Goal: Task Accomplishment & Management: Use online tool/utility

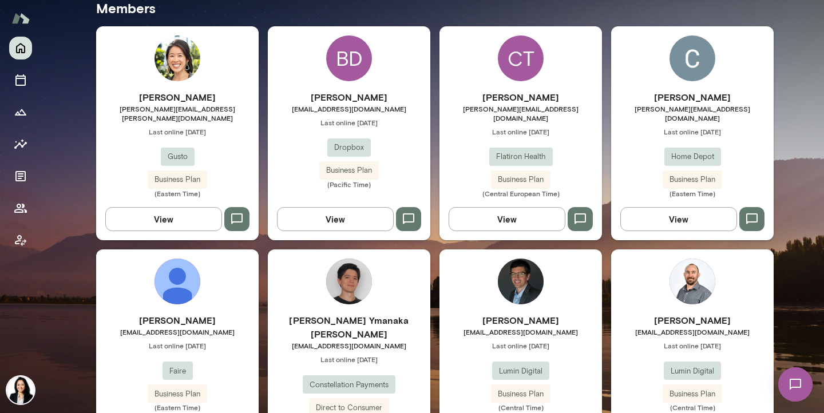
scroll to position [332, 0]
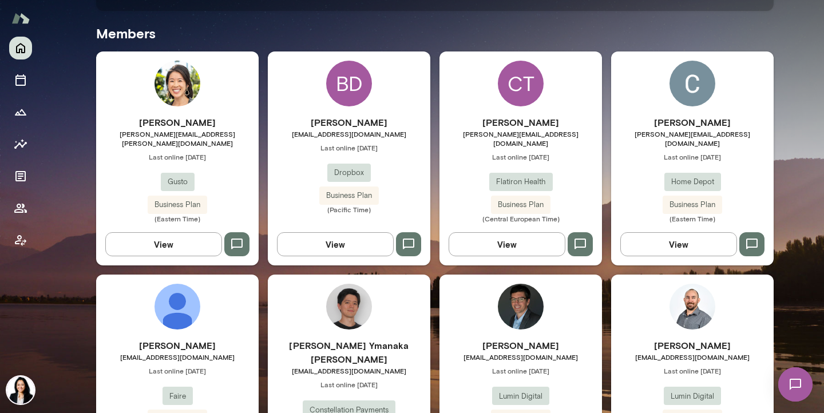
click at [685, 128] on h6 "[PERSON_NAME]" at bounding box center [692, 123] width 162 height 14
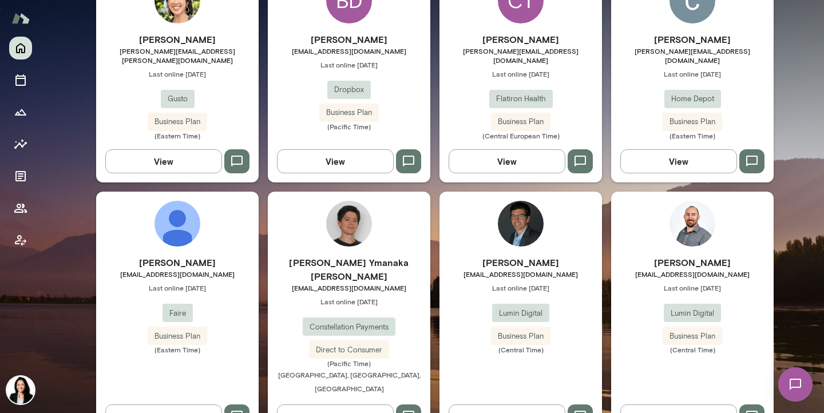
scroll to position [417, 0]
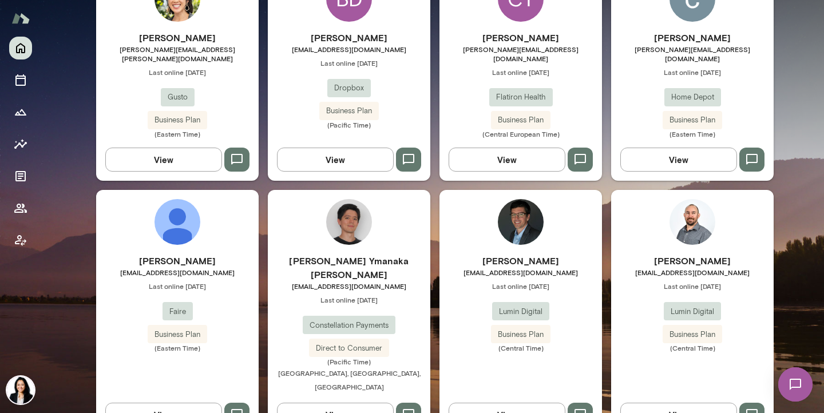
click at [695, 254] on h6 "[PERSON_NAME]" at bounding box center [692, 261] width 162 height 14
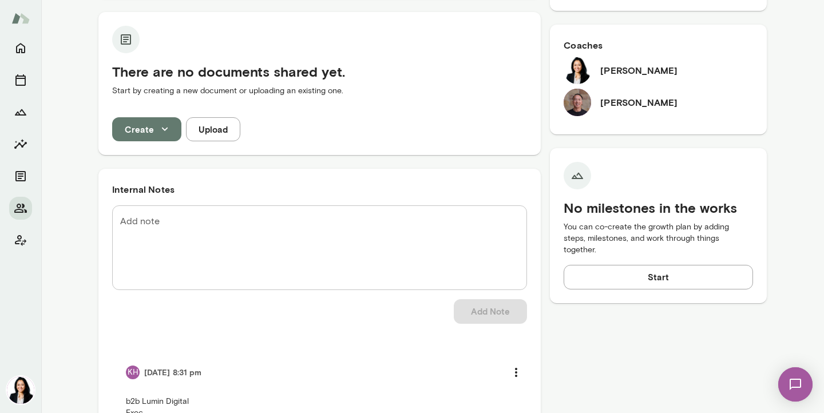
scroll to position [304, 0]
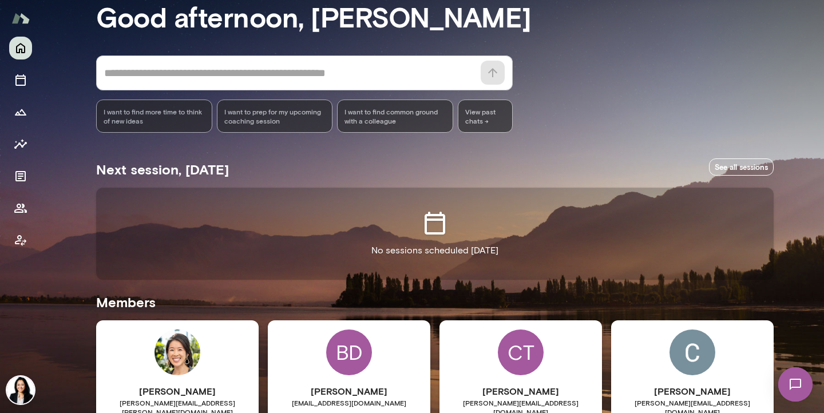
scroll to position [19, 0]
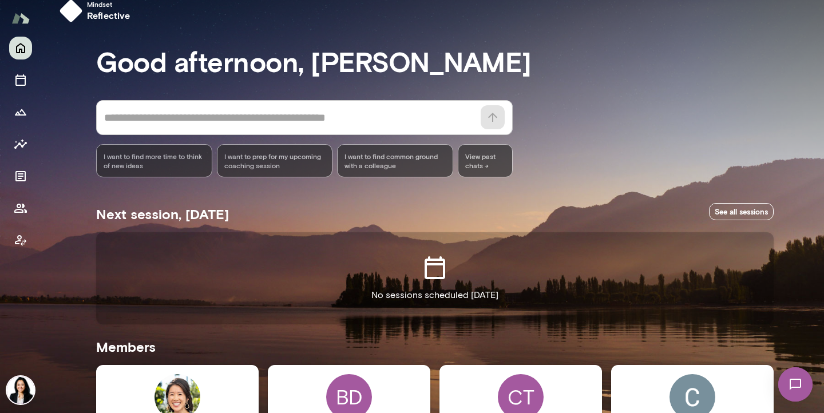
click at [270, 164] on span "I want to prep for my upcoming coaching session" at bounding box center [274, 161] width 101 height 18
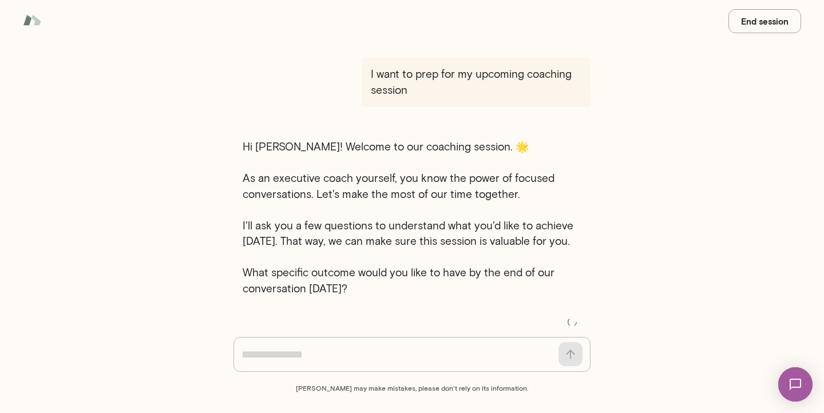
scroll to position [10, 0]
